Goal: Information Seeking & Learning: Find specific page/section

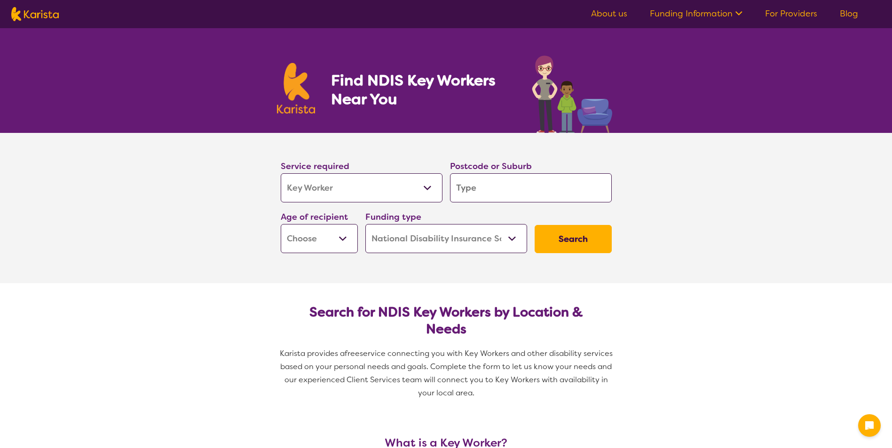
select select "Key Worker"
select select "NDIS"
select select "Key Worker"
select select "NDIS"
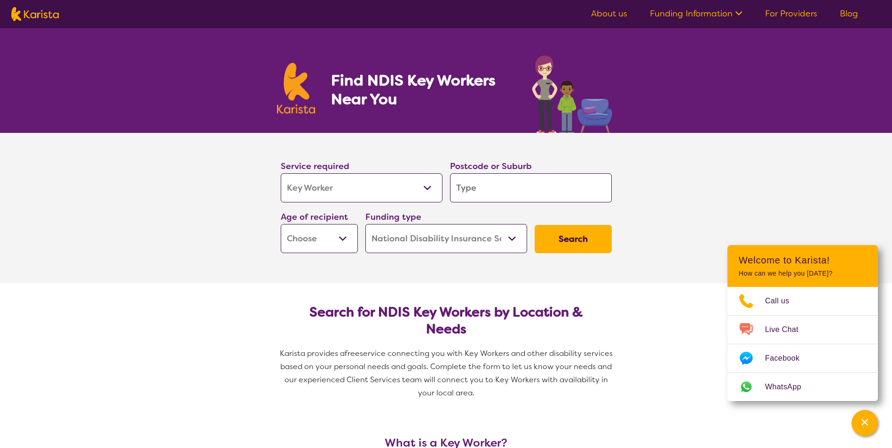
click at [440, 182] on select "Allied Health Assistant Assessment ([MEDICAL_DATA] or [MEDICAL_DATA]) Behaviour…" at bounding box center [362, 187] width 162 height 29
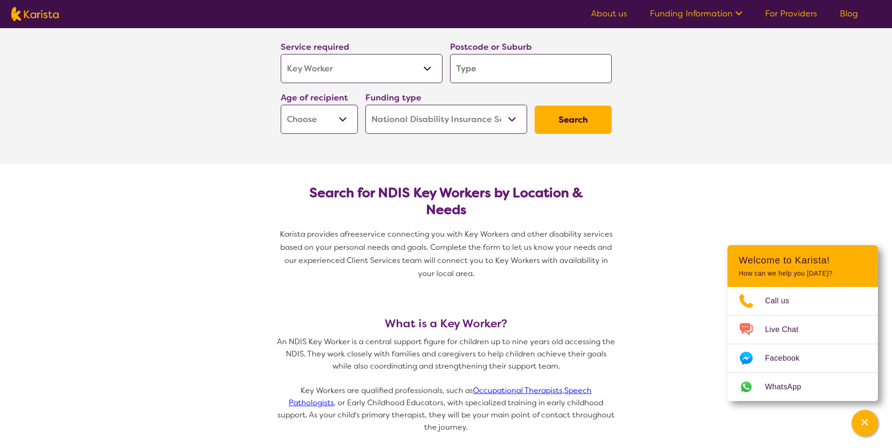
scroll to position [141, 0]
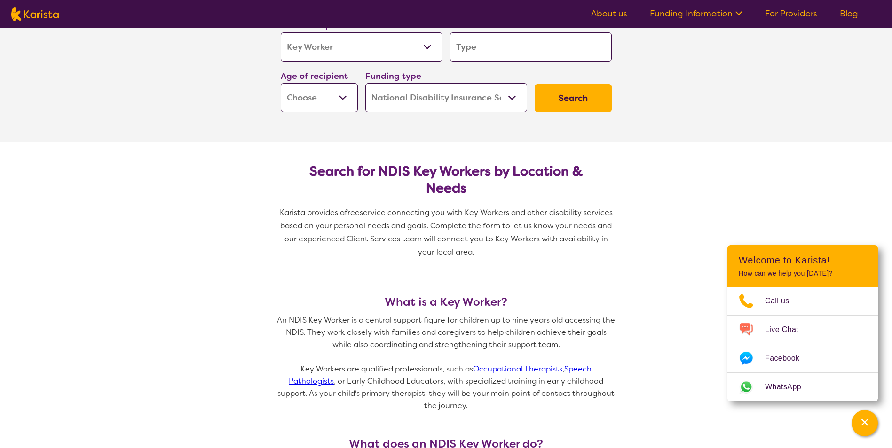
click at [377, 47] on select "Allied Health Assistant Assessment ([MEDICAL_DATA] or [MEDICAL_DATA]) Behaviour…" at bounding box center [362, 46] width 162 height 29
select select "NDIS Support Coordination"
click at [281, 32] on select "Allied Health Assistant Assessment ([MEDICAL_DATA] or [MEDICAL_DATA]) Behaviour…" at bounding box center [362, 46] width 162 height 29
select select "NDIS Support Coordination"
click at [235, 129] on section "Service required Allied Health Assistant Assessment ([MEDICAL_DATA] or [MEDICAL…" at bounding box center [446, 67] width 892 height 150
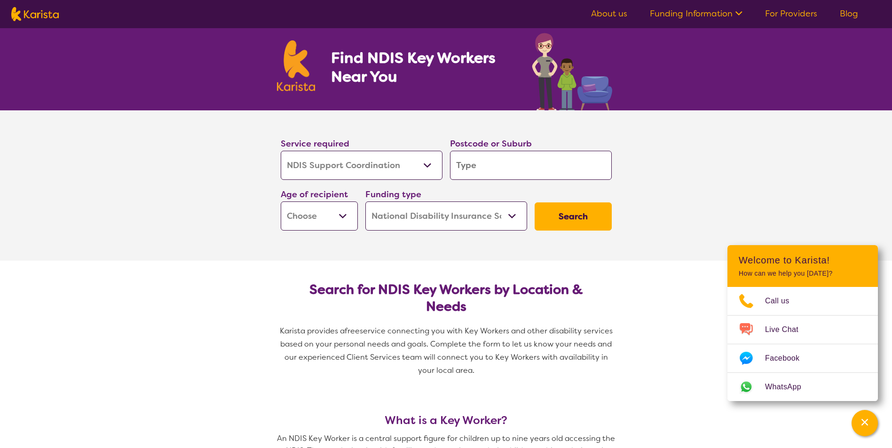
scroll to position [0, 0]
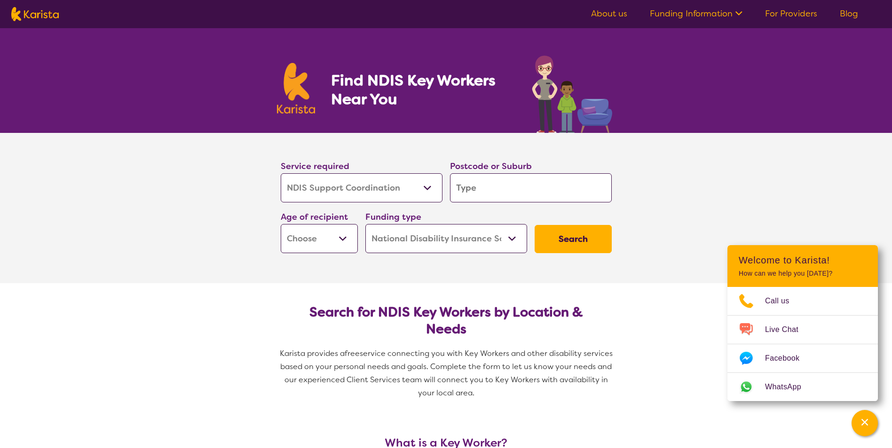
click at [465, 189] on input "search" at bounding box center [531, 187] width 162 height 29
type input "l"
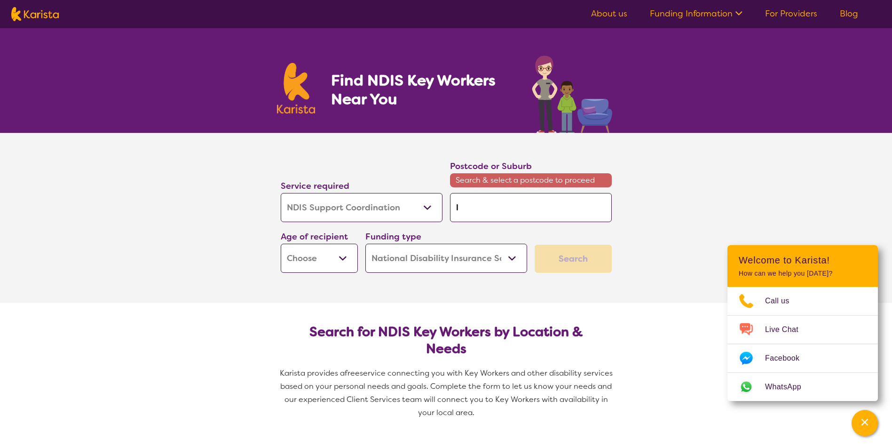
type input "la"
type input "lan"
type input "la"
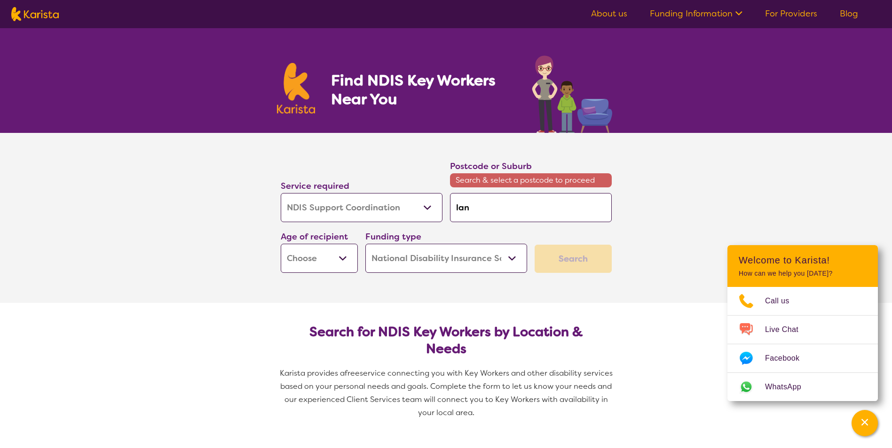
type input "la"
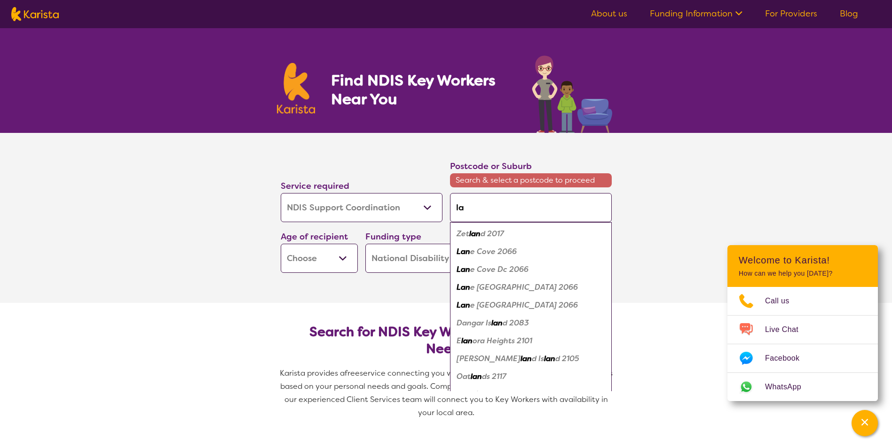
type input "[PERSON_NAME]"
type input "laun"
type input "launc"
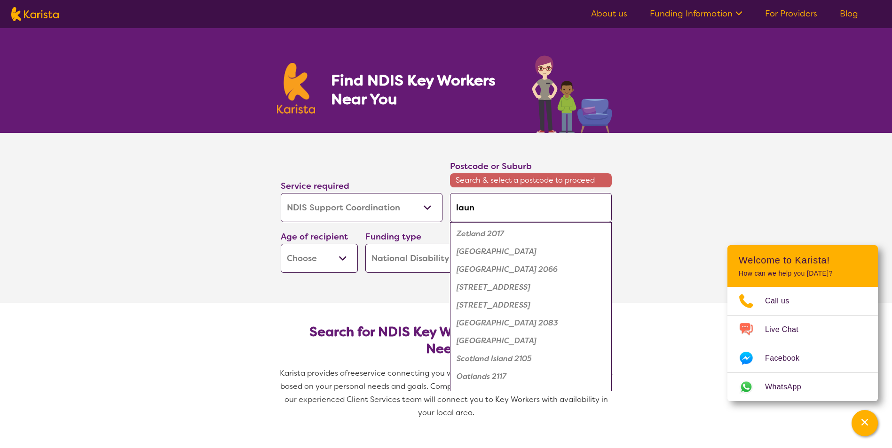
type input "launc"
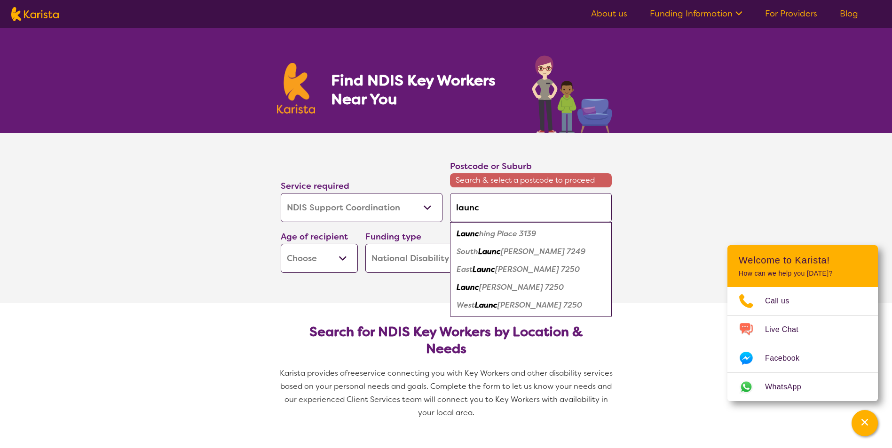
click at [504, 291] on em "[PERSON_NAME] 7250" at bounding box center [521, 288] width 85 height 10
type input "7250"
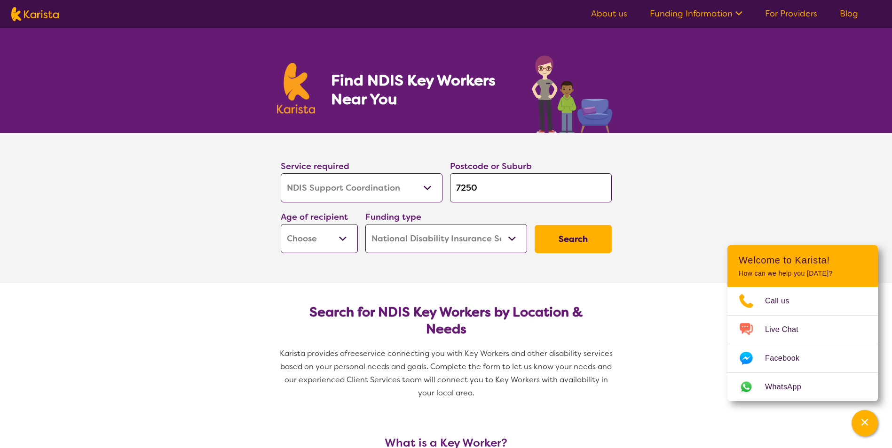
click at [561, 248] on button "Search" at bounding box center [573, 239] width 77 height 28
click at [330, 246] on select "Early Childhood - 0 to 9 Child - 10 to 11 Adolescent - 12 to 17 Adult - 18 to 6…" at bounding box center [319, 238] width 77 height 29
select select "AD"
click at [281, 224] on select "Early Childhood - 0 to 9 Child - 10 to 11 Adolescent - 12 to 17 Adult - 18 to 6…" at bounding box center [319, 238] width 77 height 29
select select "AD"
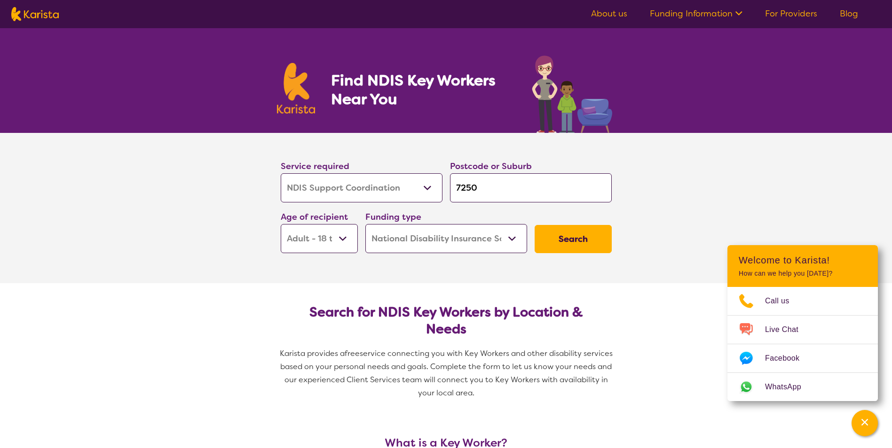
click at [587, 247] on button "Search" at bounding box center [573, 239] width 77 height 28
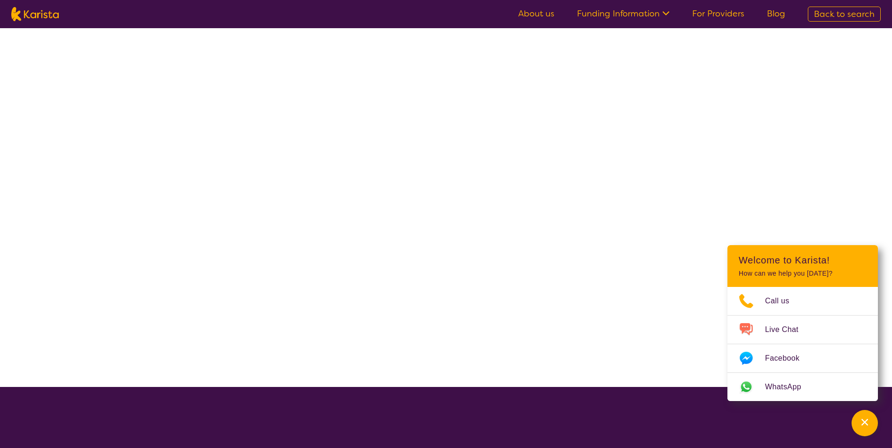
select select "NDIS"
select select "NDIS Support Coordination"
select select "AD"
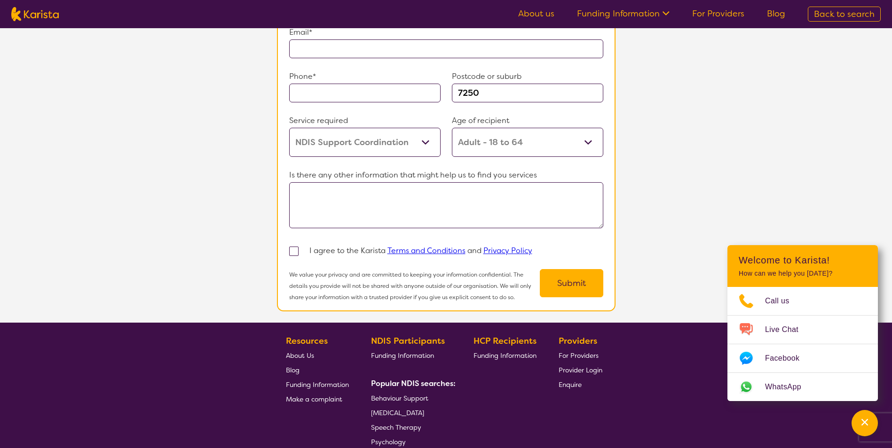
scroll to position [658, 0]
